Goal: Task Accomplishment & Management: Manage account settings

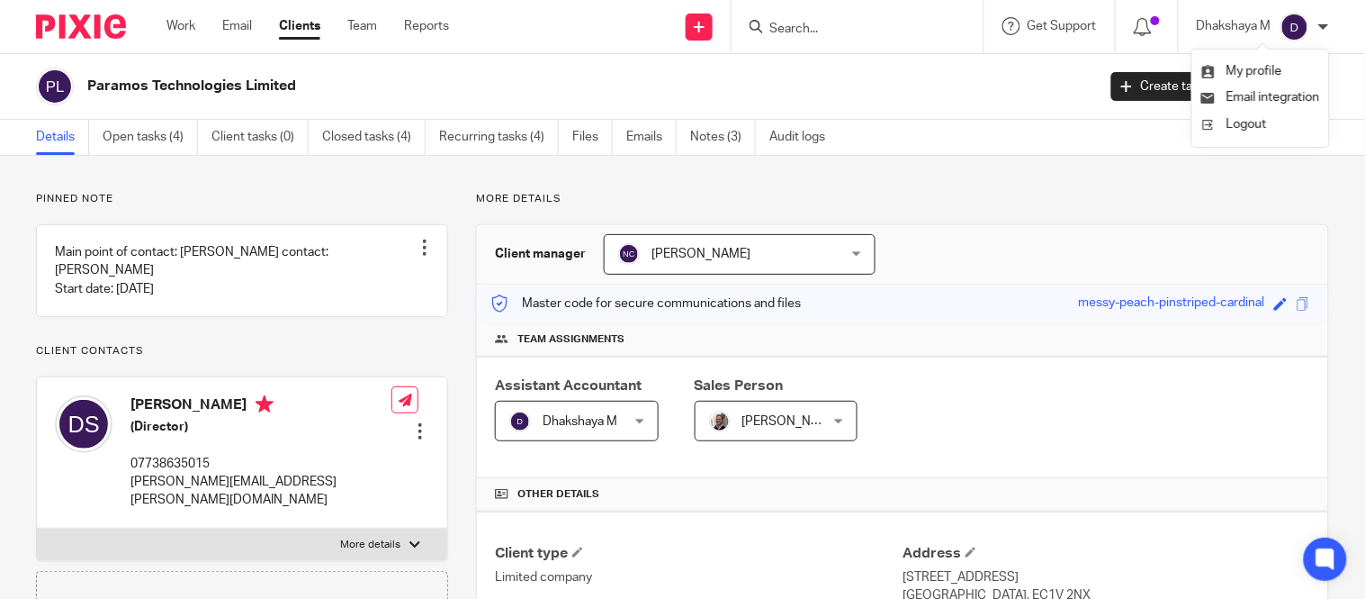
click at [1319, 24] on div at bounding box center [1324, 27] width 11 height 11
click at [1301, 86] on div at bounding box center [1315, 86] width 29 height 29
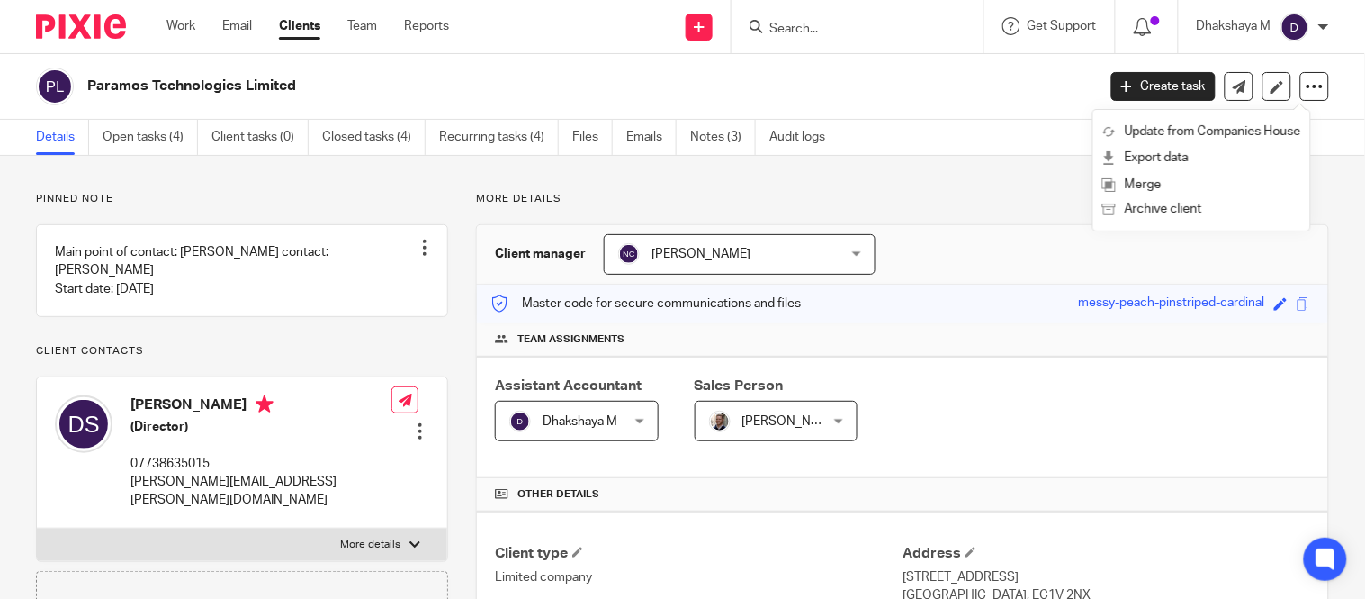
click at [1320, 20] on div "Dhakshaya M" at bounding box center [1263, 27] width 132 height 29
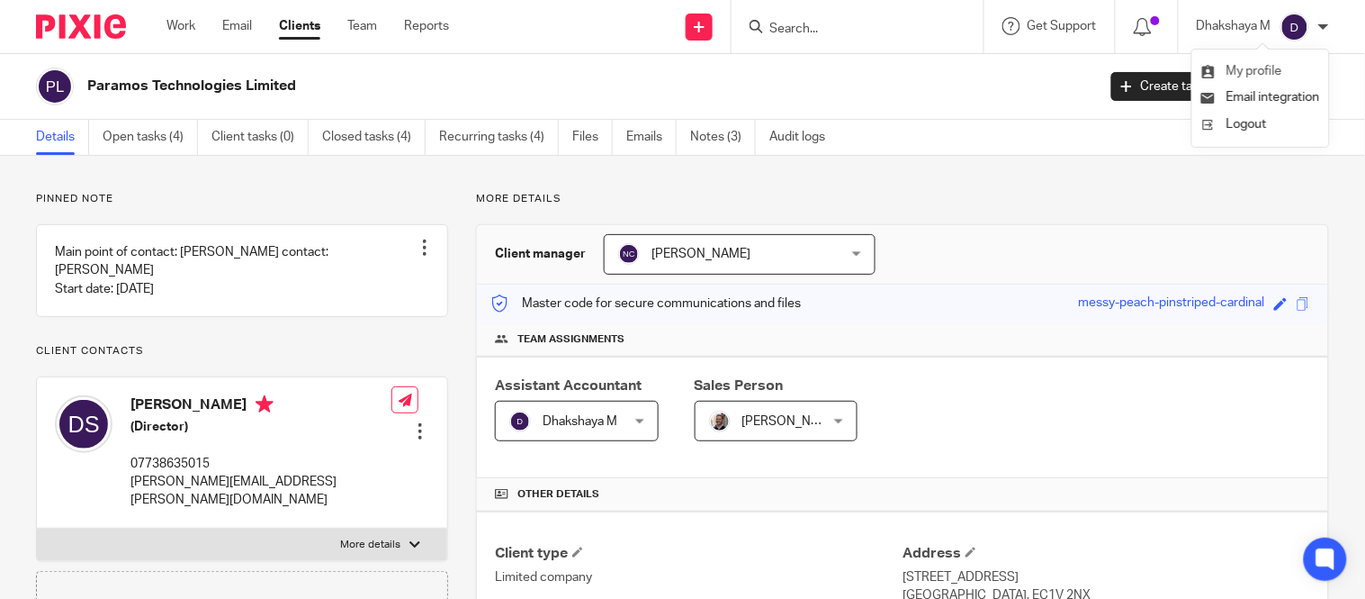
click at [1278, 61] on li "My profile" at bounding box center [1261, 72] width 119 height 26
click at [1249, 65] on span "My profile" at bounding box center [1255, 71] width 56 height 13
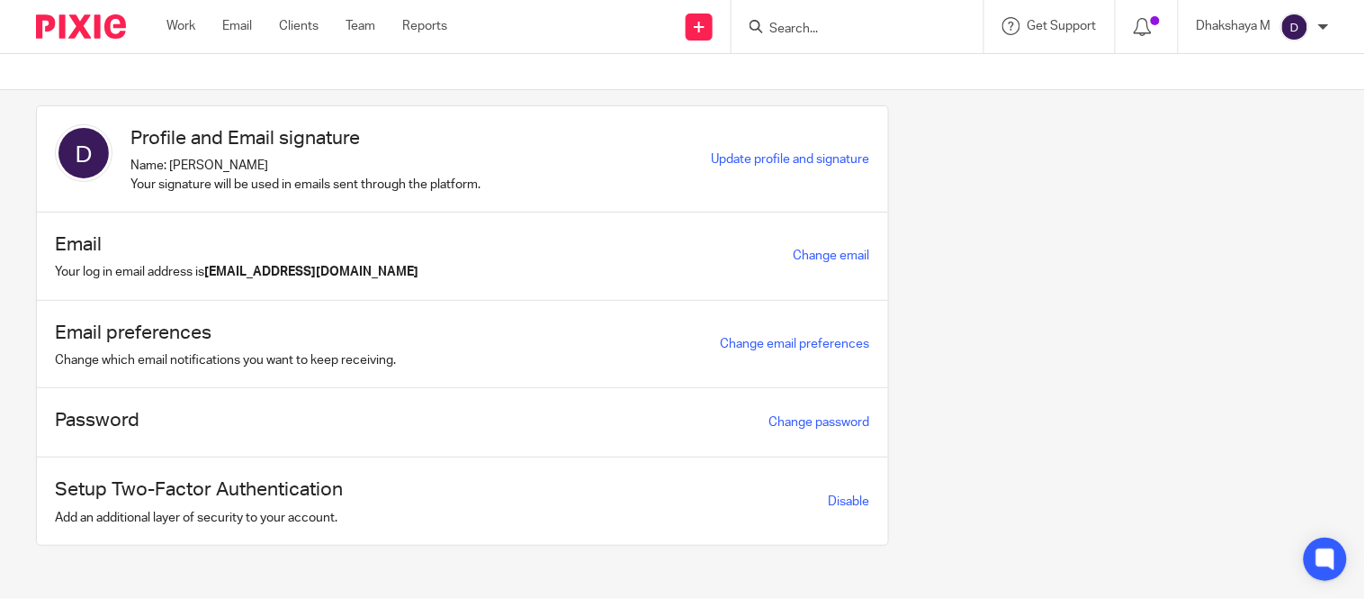
scroll to position [31, 0]
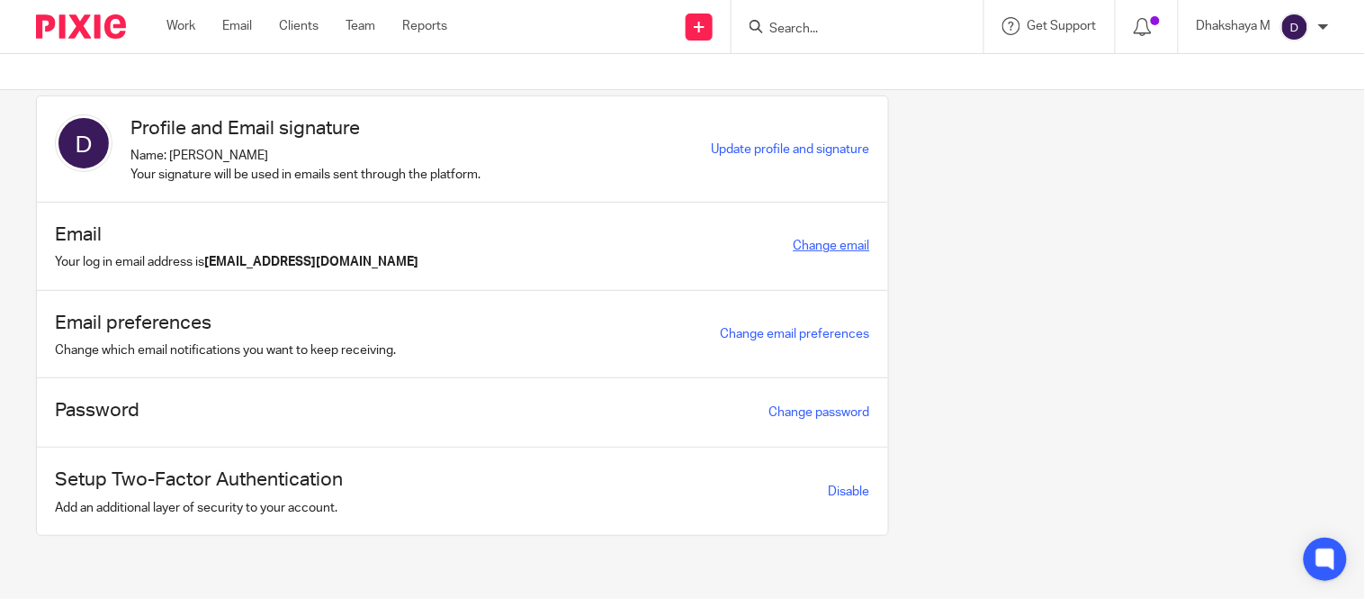
click at [813, 248] on link "Change email" at bounding box center [832, 245] width 77 height 13
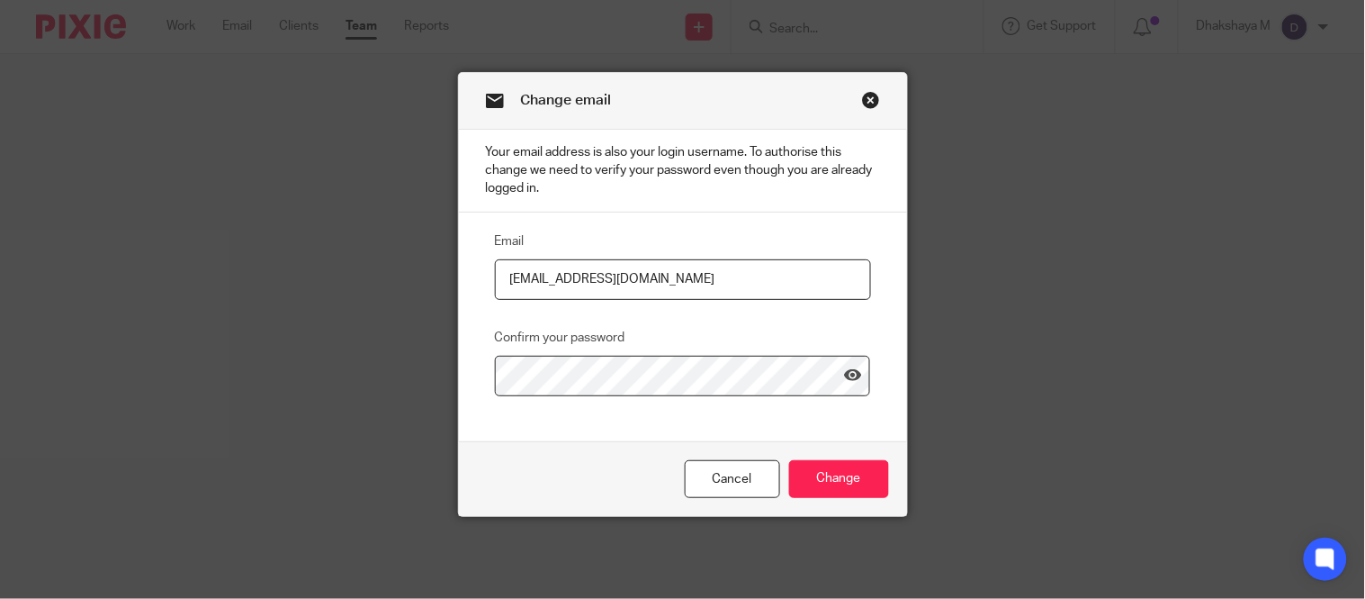
click at [603, 276] on input "[EMAIL_ADDRESS][DOMAIN_NAME]" at bounding box center [683, 279] width 376 height 41
type input "dhakshaya@riseaccounting.co.uk"
click at [844, 383] on icon at bounding box center [853, 375] width 18 height 18
click at [833, 473] on input "Change" at bounding box center [839, 479] width 100 height 39
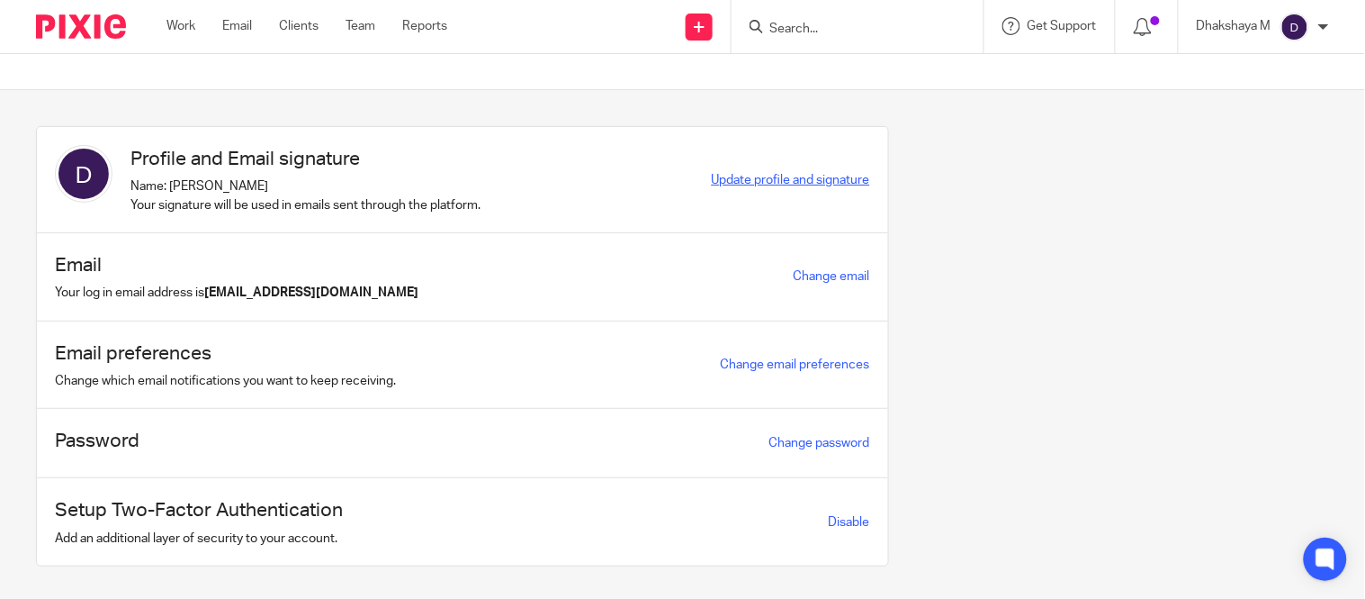
click at [797, 176] on span "Update profile and signature" at bounding box center [791, 180] width 158 height 13
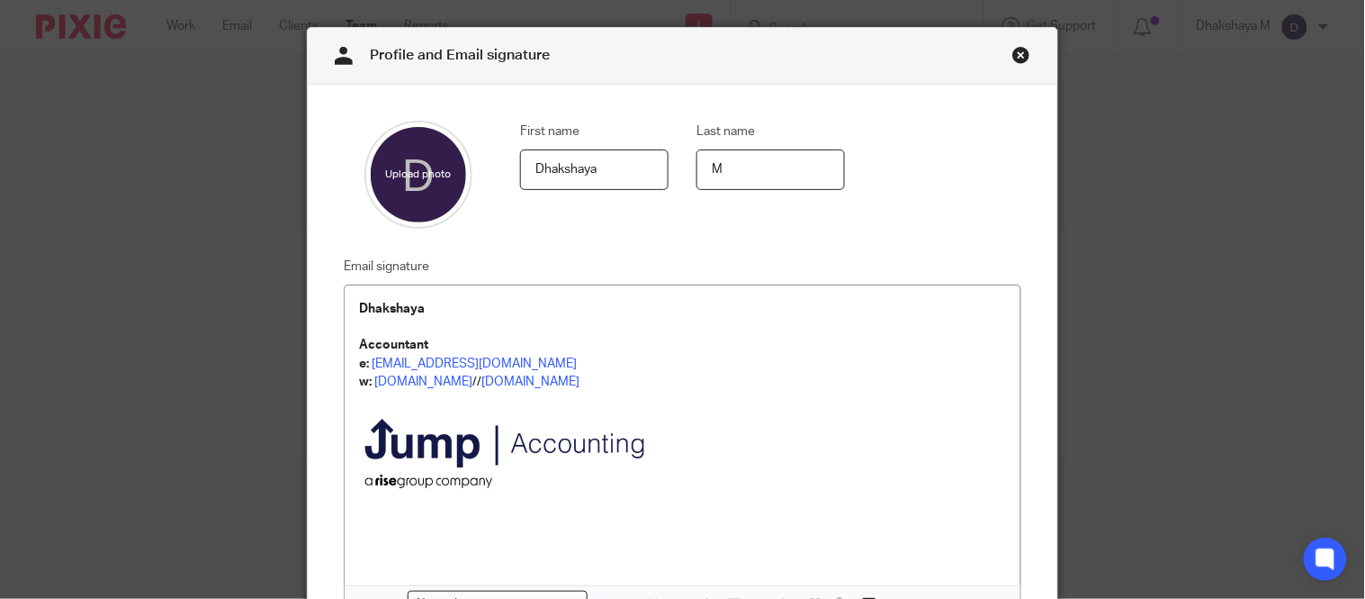
scroll to position [46, 0]
click at [434, 308] on p "Dhakshaya" at bounding box center [682, 308] width 646 height 18
click at [359, 347] on strong "Accountant" at bounding box center [393, 344] width 69 height 13
click at [554, 498] on img at bounding box center [511, 455] width 305 height 131
click at [741, 387] on p "w: jumpaccounting.co.uk // therisegroup.co.uk" at bounding box center [682, 381] width 646 height 18
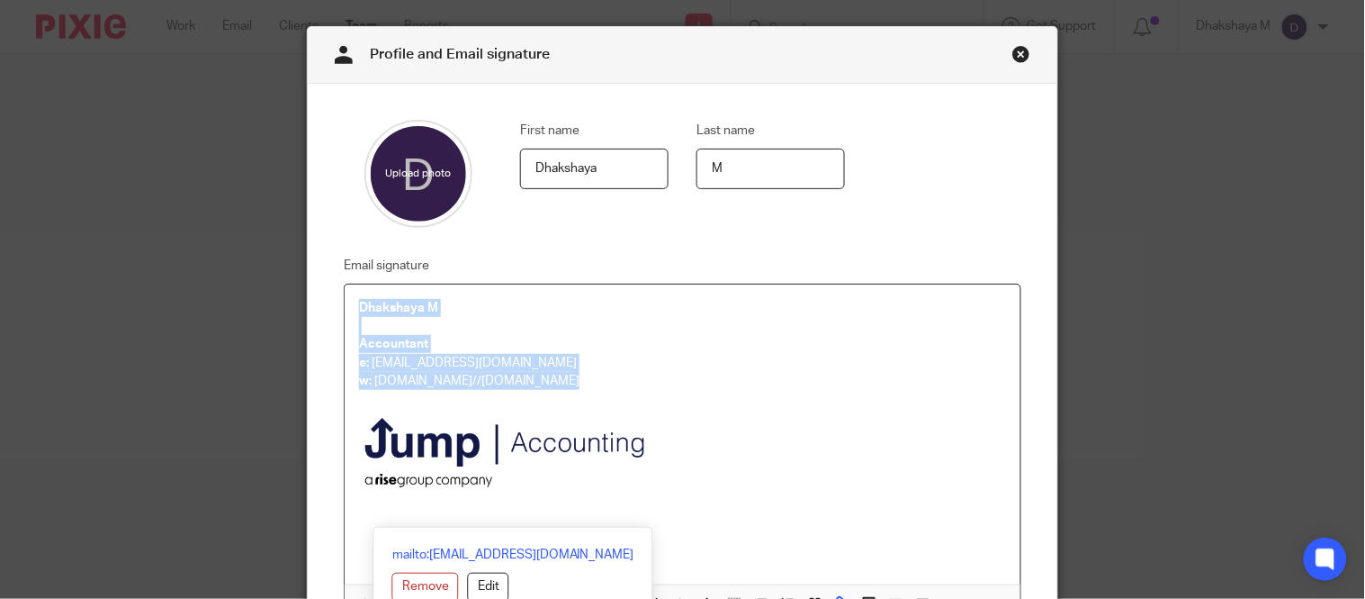
drag, startPoint x: 685, startPoint y: 491, endPoint x: 352, endPoint y: 310, distance: 379.4
click at [352, 310] on div "Dhakshaya M Accountant e: dhakshaya@jumpaccounting.co.uk w: jumpaccounting.co.u…" at bounding box center [682, 434] width 675 height 300
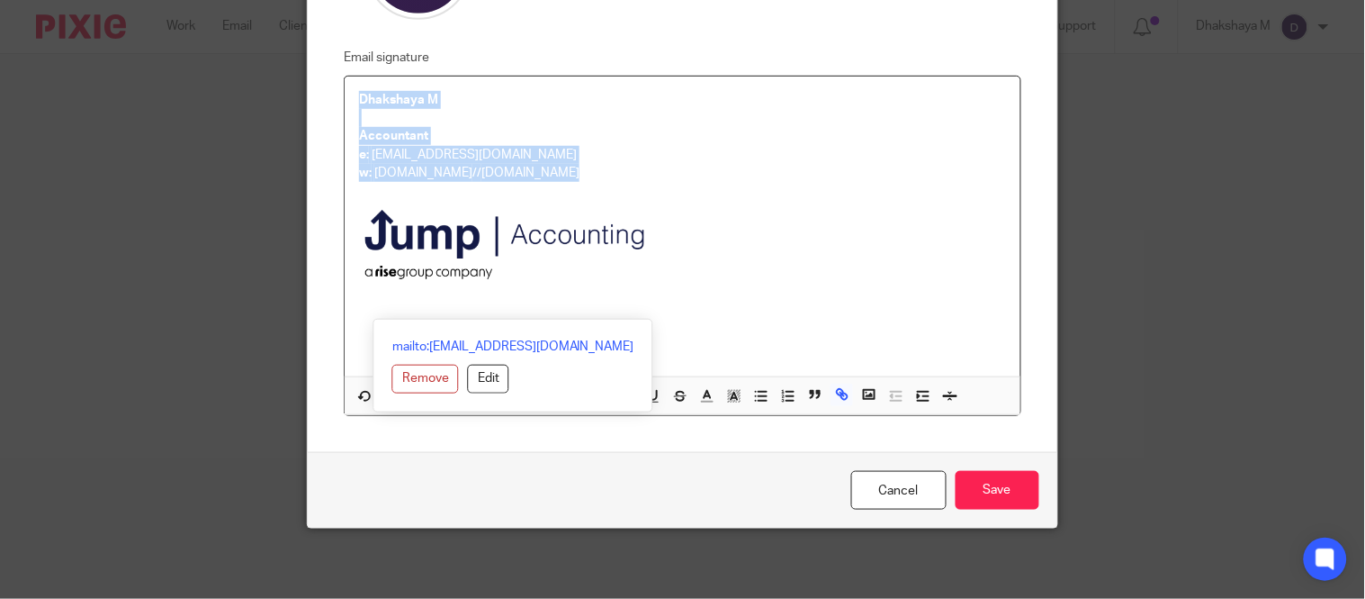
scroll to position [255, 0]
click at [416, 375] on button "Remove" at bounding box center [425, 378] width 67 height 29
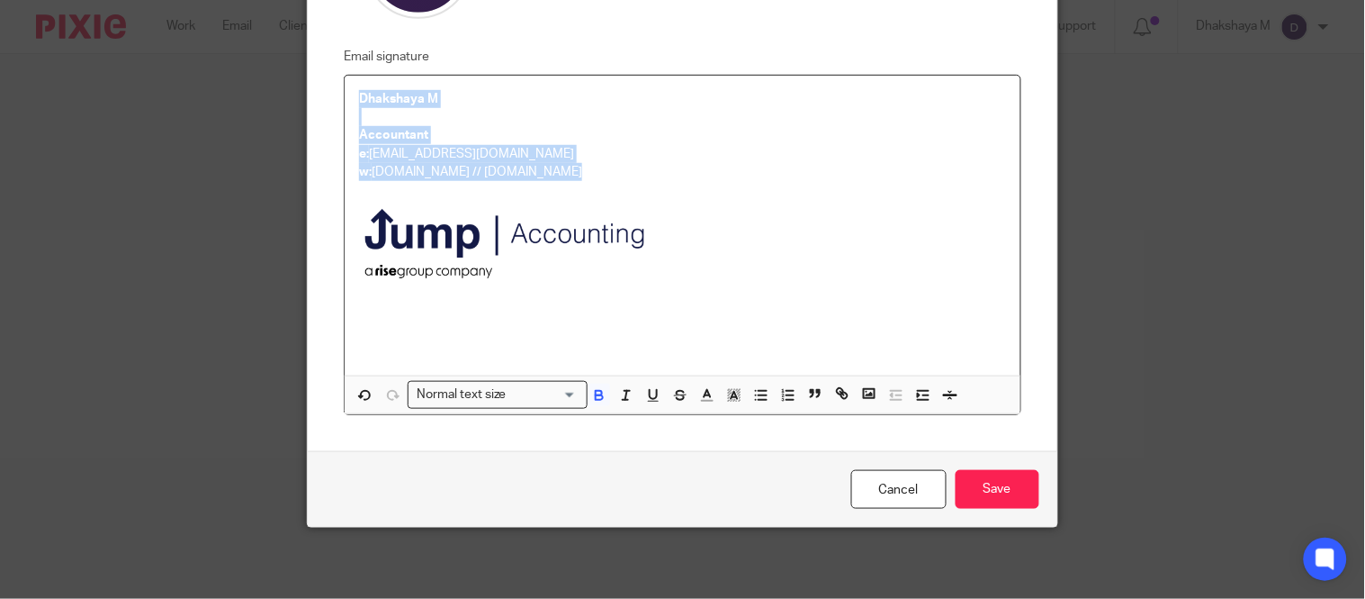
click at [500, 279] on img at bounding box center [511, 246] width 305 height 131
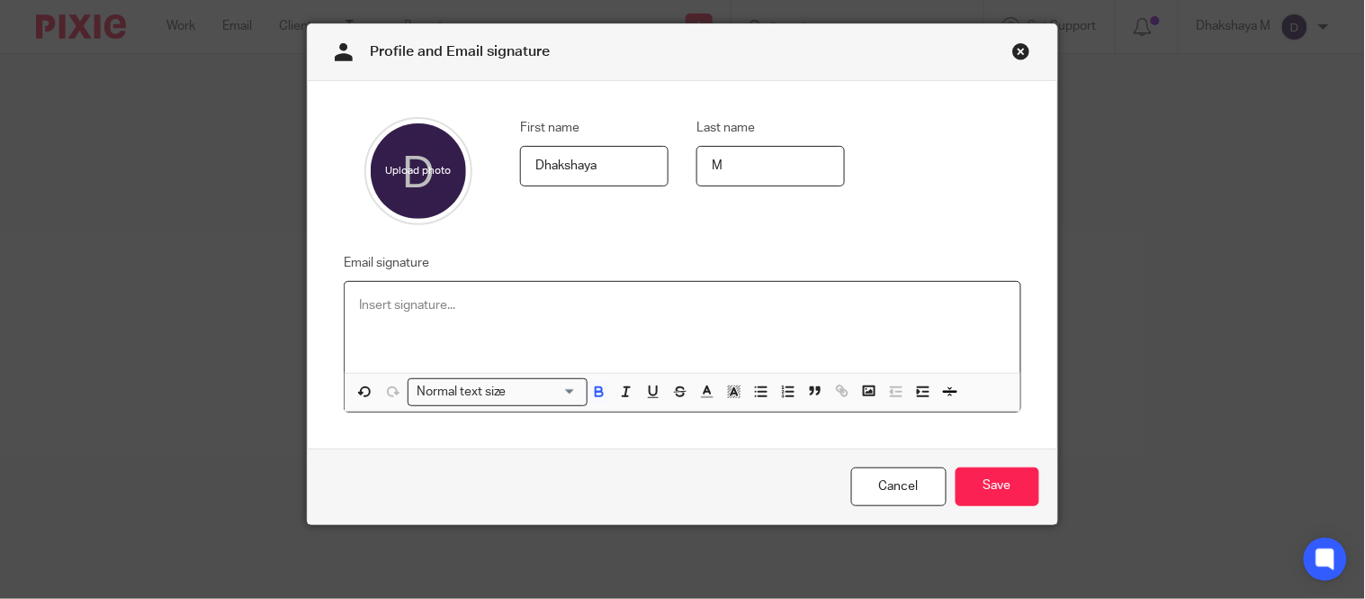
scroll to position [111, 0]
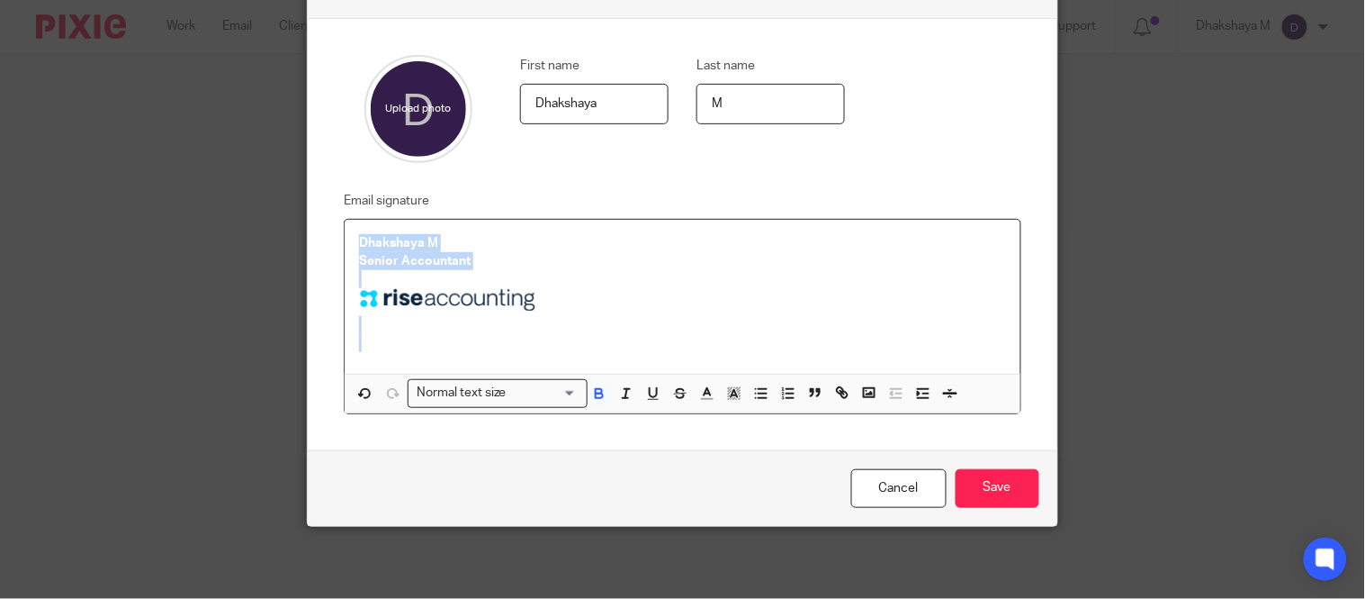
drag, startPoint x: 534, startPoint y: 355, endPoint x: 338, endPoint y: 229, distance: 233.2
click at [345, 229] on div "Dhakshaya M Senior Accountant" at bounding box center [682, 297] width 675 height 155
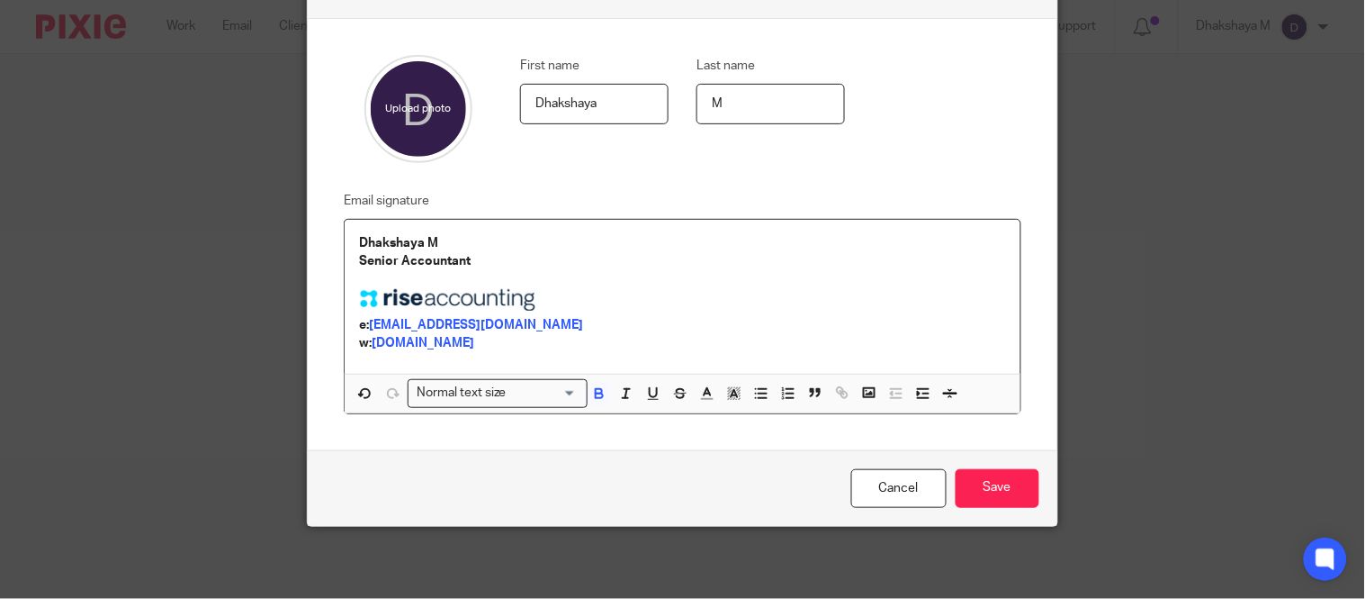
drag, startPoint x: 535, startPoint y: 356, endPoint x: 461, endPoint y: 370, distance: 75.0
click at [462, 371] on div "Dhakshaya M Senior Accountant e: dhakshaya@riseaccounting.co.uk w: riseaccounti…" at bounding box center [682, 317] width 675 height 194
click at [446, 365] on div "Dhakshaya M Senior Accountant e: dhakshaya@riseaccounting.co.uk w: riseaccounti…" at bounding box center [682, 297] width 675 height 155
click at [1001, 498] on input "Save" at bounding box center [998, 488] width 84 height 39
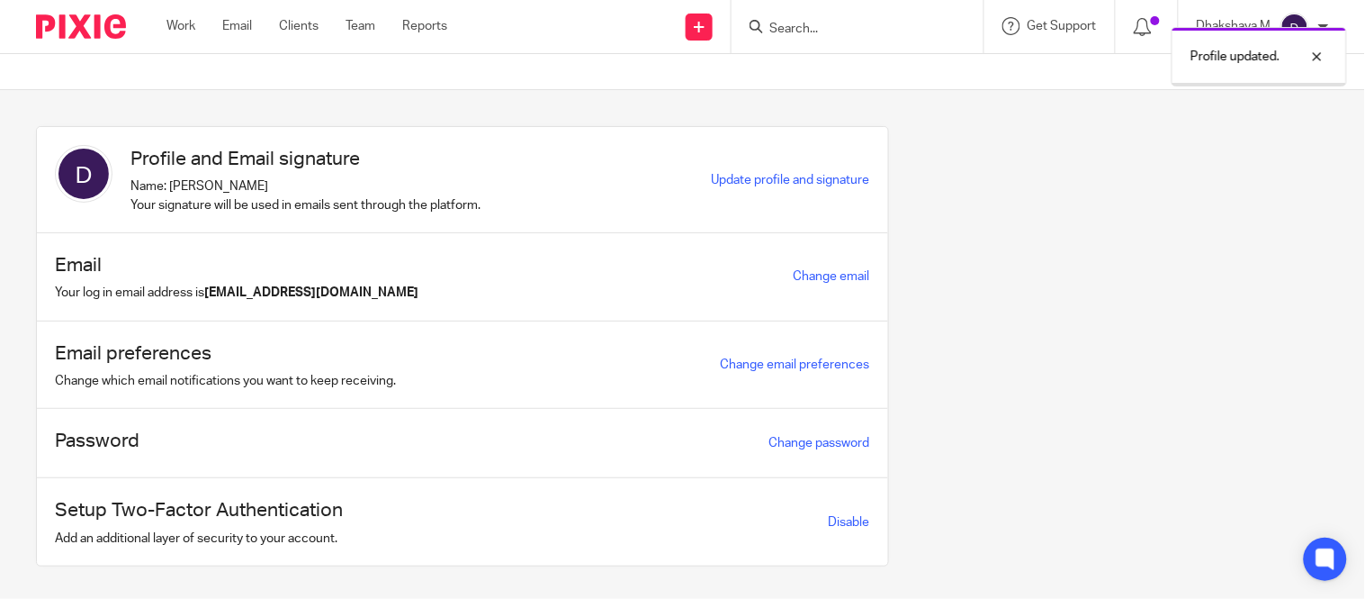
scroll to position [31, 0]
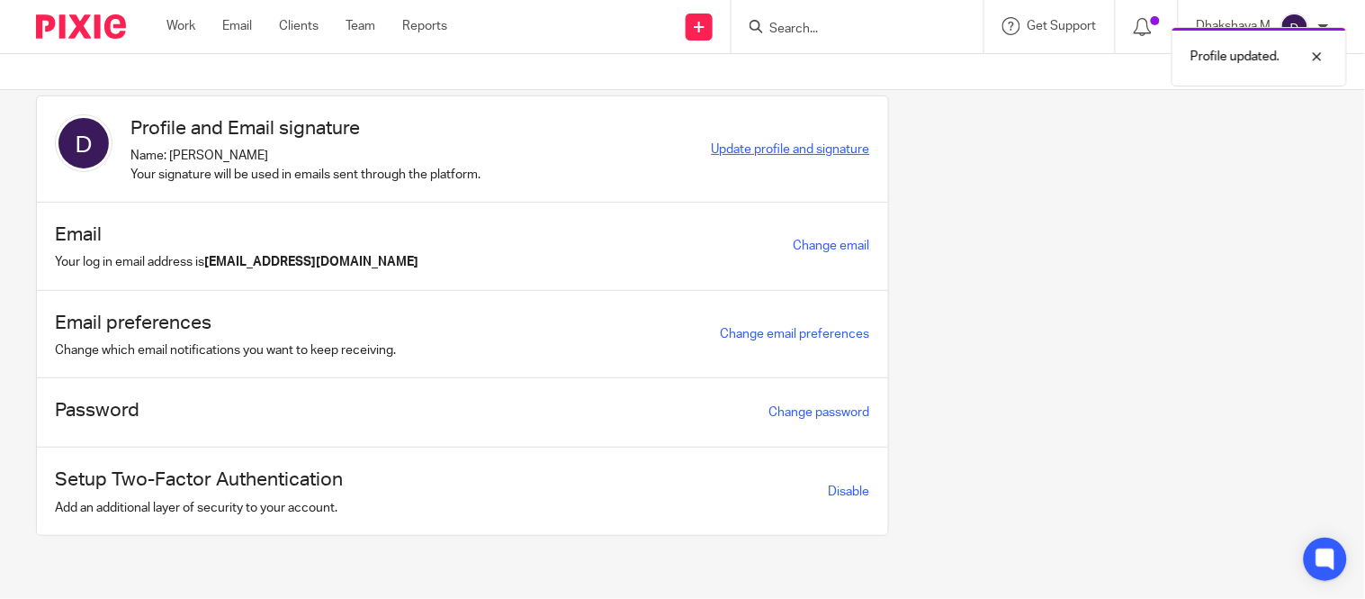
click at [811, 147] on span "Update profile and signature" at bounding box center [791, 149] width 158 height 13
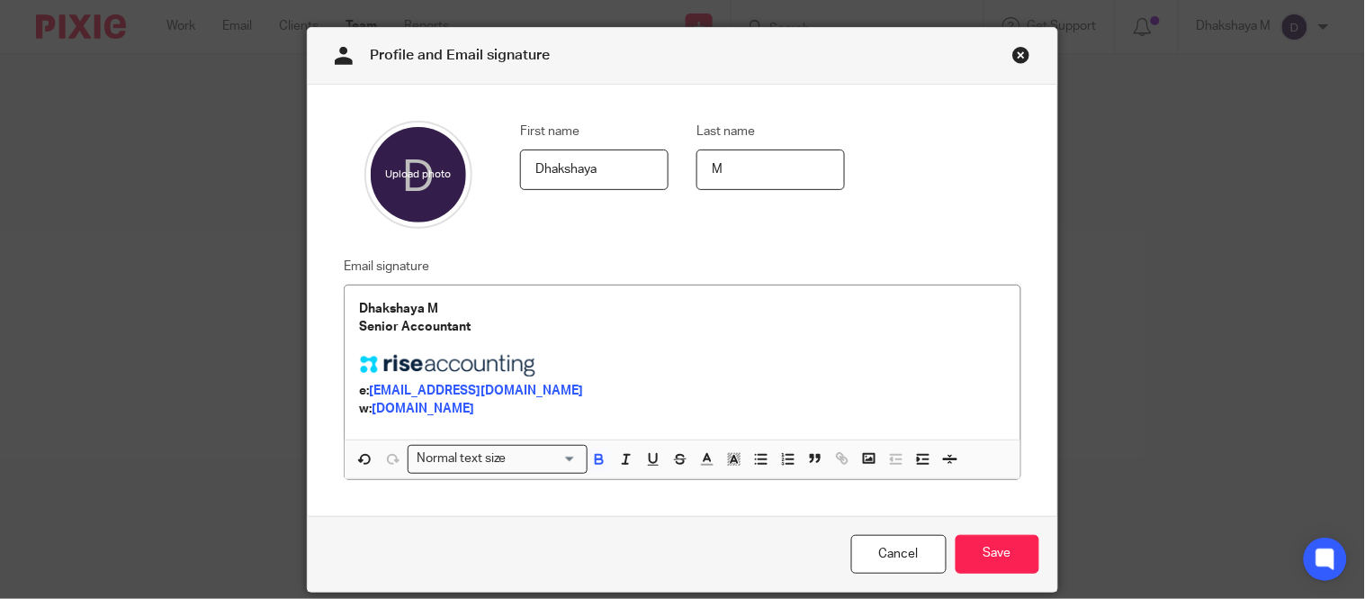
scroll to position [42, 0]
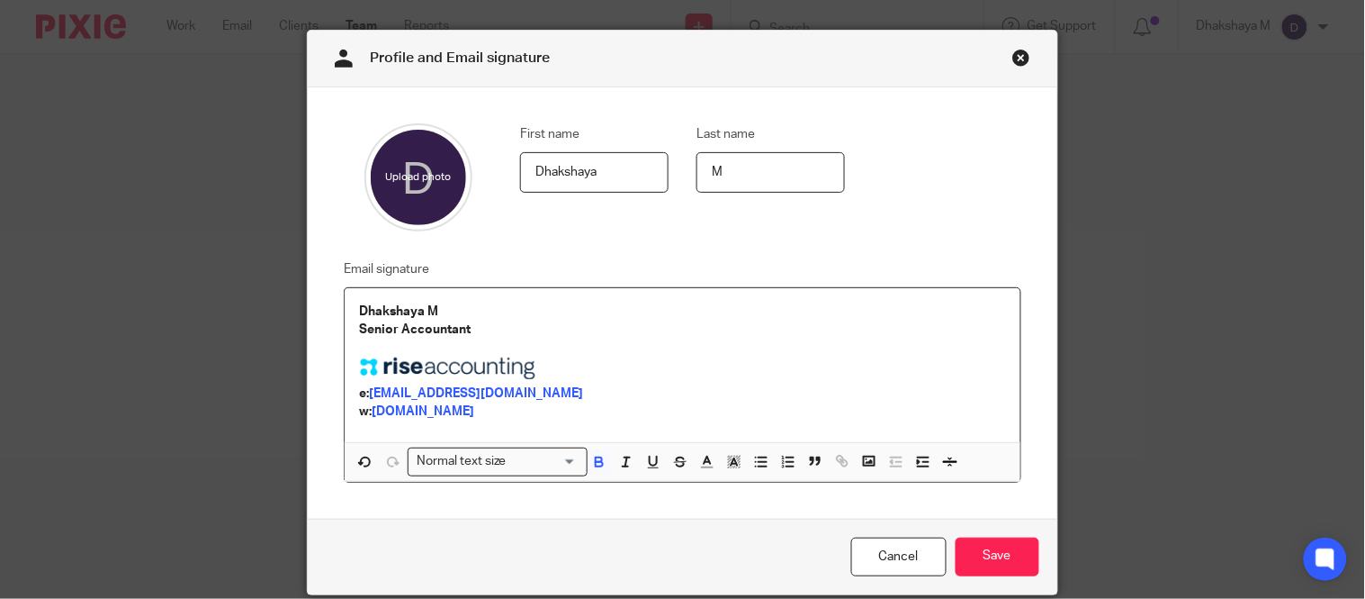
click at [749, 419] on p "w: [DOMAIN_NAME]" at bounding box center [682, 411] width 646 height 18
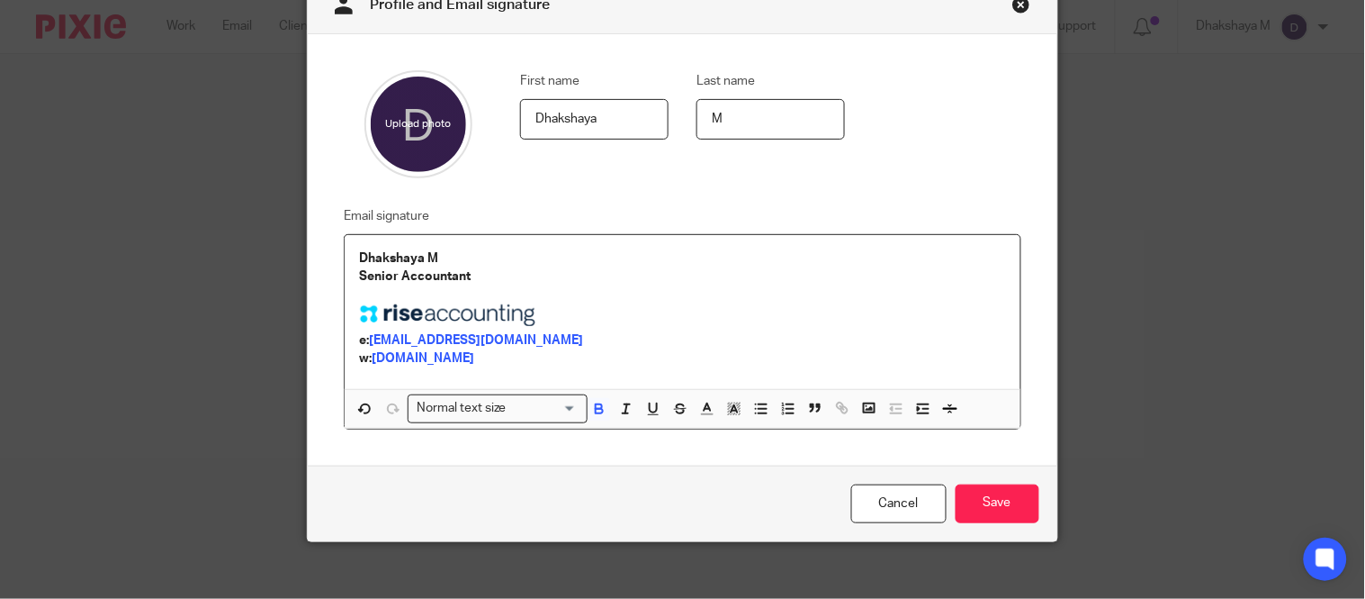
scroll to position [111, 0]
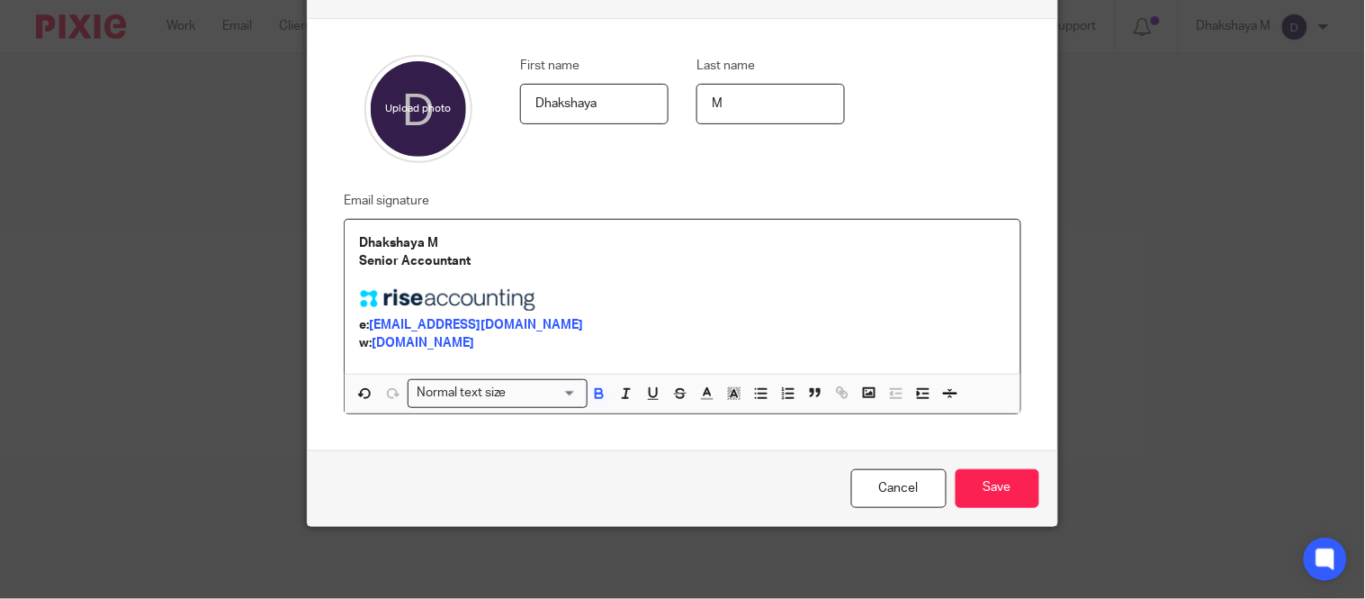
click at [533, 347] on p "w: [DOMAIN_NAME]" at bounding box center [682, 343] width 646 height 18
click at [489, 365] on div "Dhakshaya M Senior Accountant e: dhakshaya@riseaccounting.co.uk w: riseaccounti…" at bounding box center [682, 297] width 675 height 155
click at [489, 365] on div "Dhakshaya M Senior Accountant e: dhakshaya@riseaccounting.co.uk w: riseaccounti…" at bounding box center [682, 317] width 675 height 194
click at [606, 334] on p "w: riseaccounting.co.uk" at bounding box center [682, 343] width 646 height 18
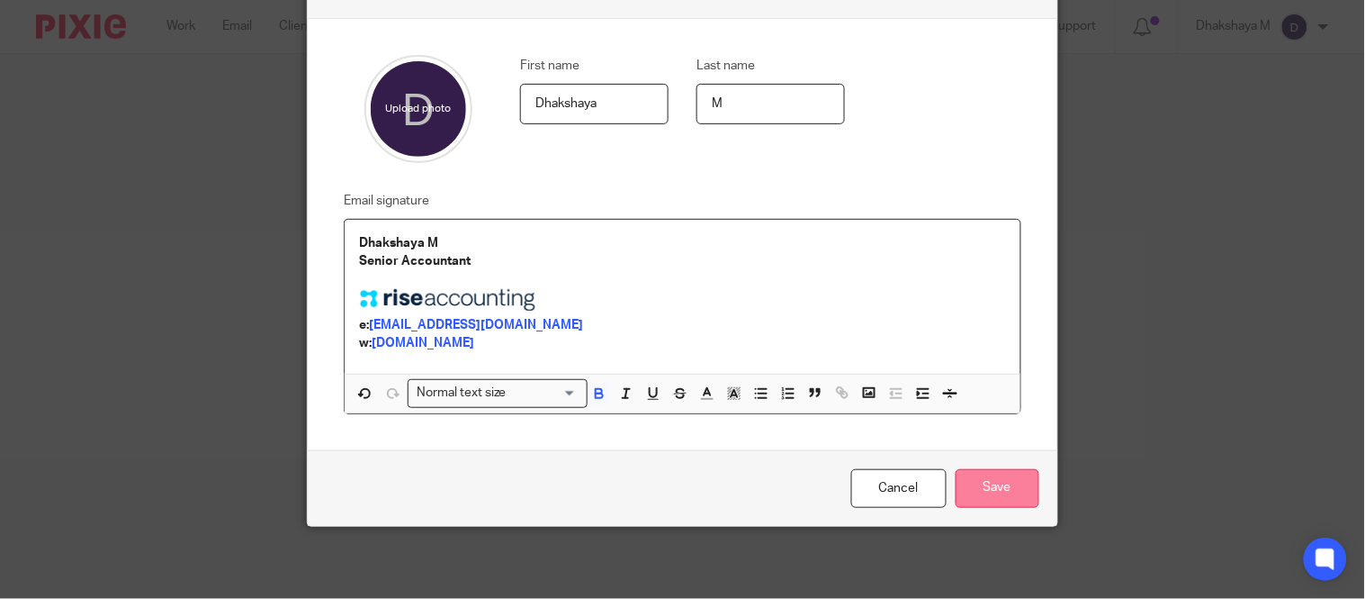
drag, startPoint x: 978, startPoint y: 468, endPoint x: 982, endPoint y: 478, distance: 10.5
click at [979, 473] on div "Cancel Save" at bounding box center [682, 488] width 749 height 76
click at [995, 482] on input "Save" at bounding box center [998, 488] width 84 height 39
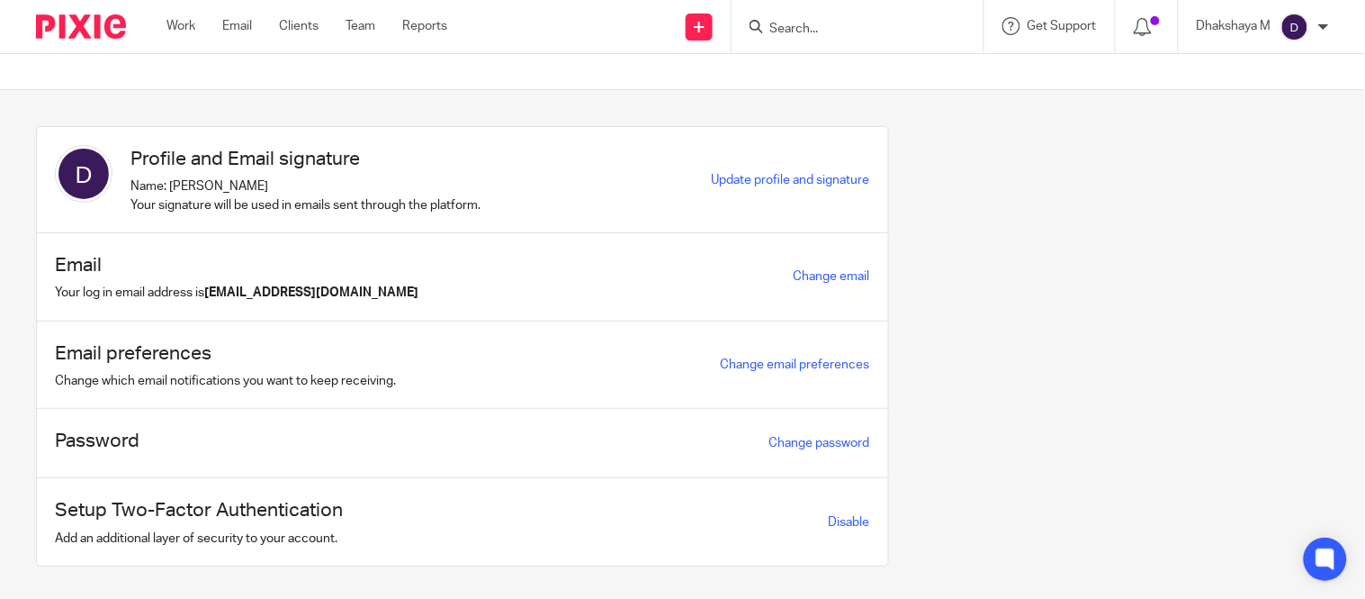
scroll to position [31, 0]
